Goal: Task Accomplishment & Management: Use online tool/utility

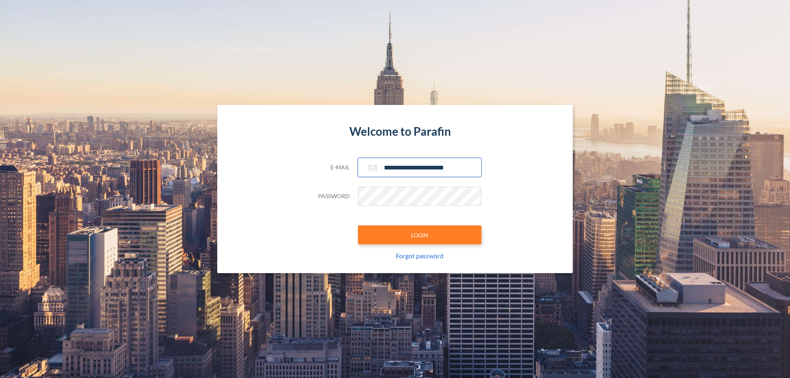
type input "**********"
click at [420, 235] on button "LOGIN" at bounding box center [419, 234] width 123 height 19
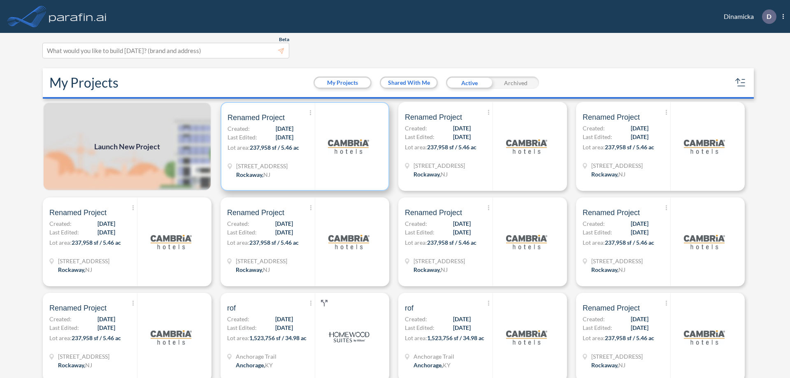
scroll to position [2, 0]
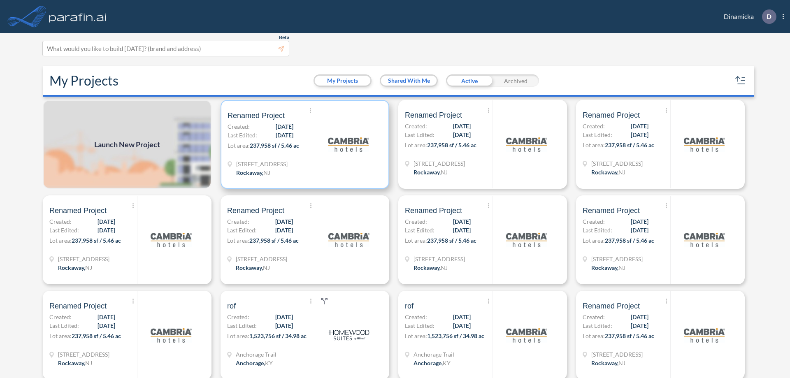
click at [303, 144] on p "Lot area: 237,958 sf / 5.46 ac" at bounding box center [271, 147] width 87 height 12
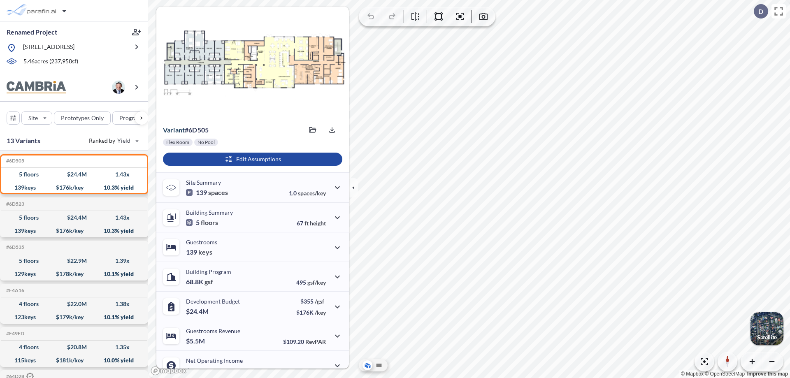
scroll to position [42, 0]
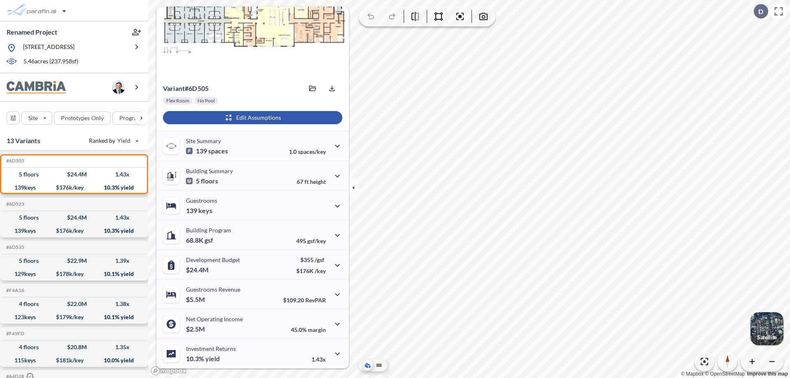
click at [251, 118] on div "button" at bounding box center [252, 117] width 179 height 13
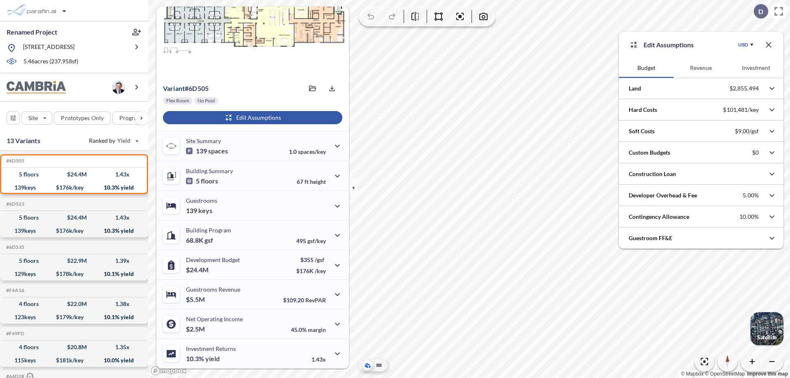
click at [701, 68] on button "Revenue" at bounding box center [701, 68] width 55 height 20
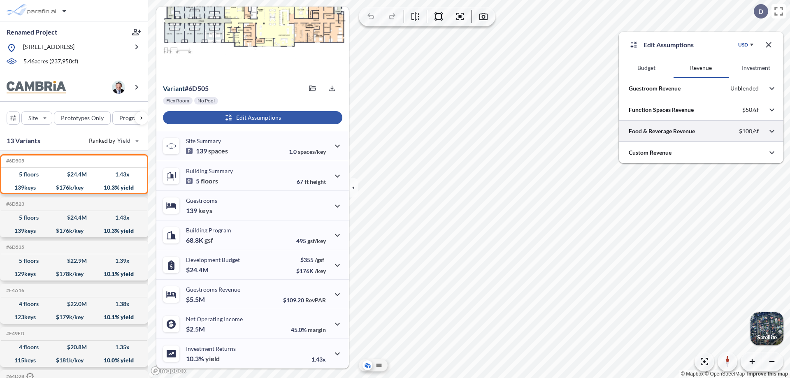
click at [701, 131] on div at bounding box center [701, 131] width 165 height 21
